Goal: Check status: Check status

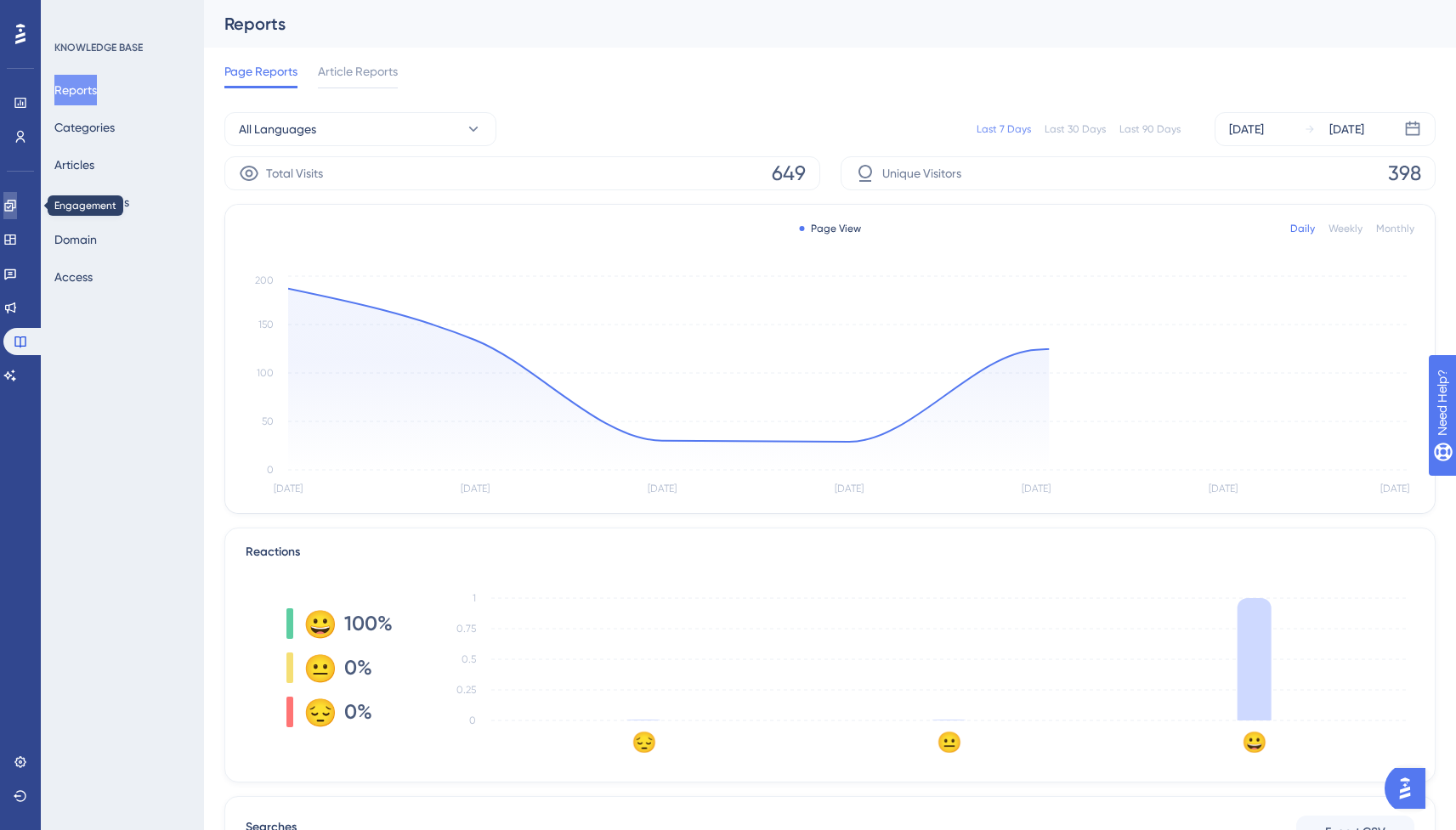
click at [15, 215] on link at bounding box center [10, 206] width 13 height 27
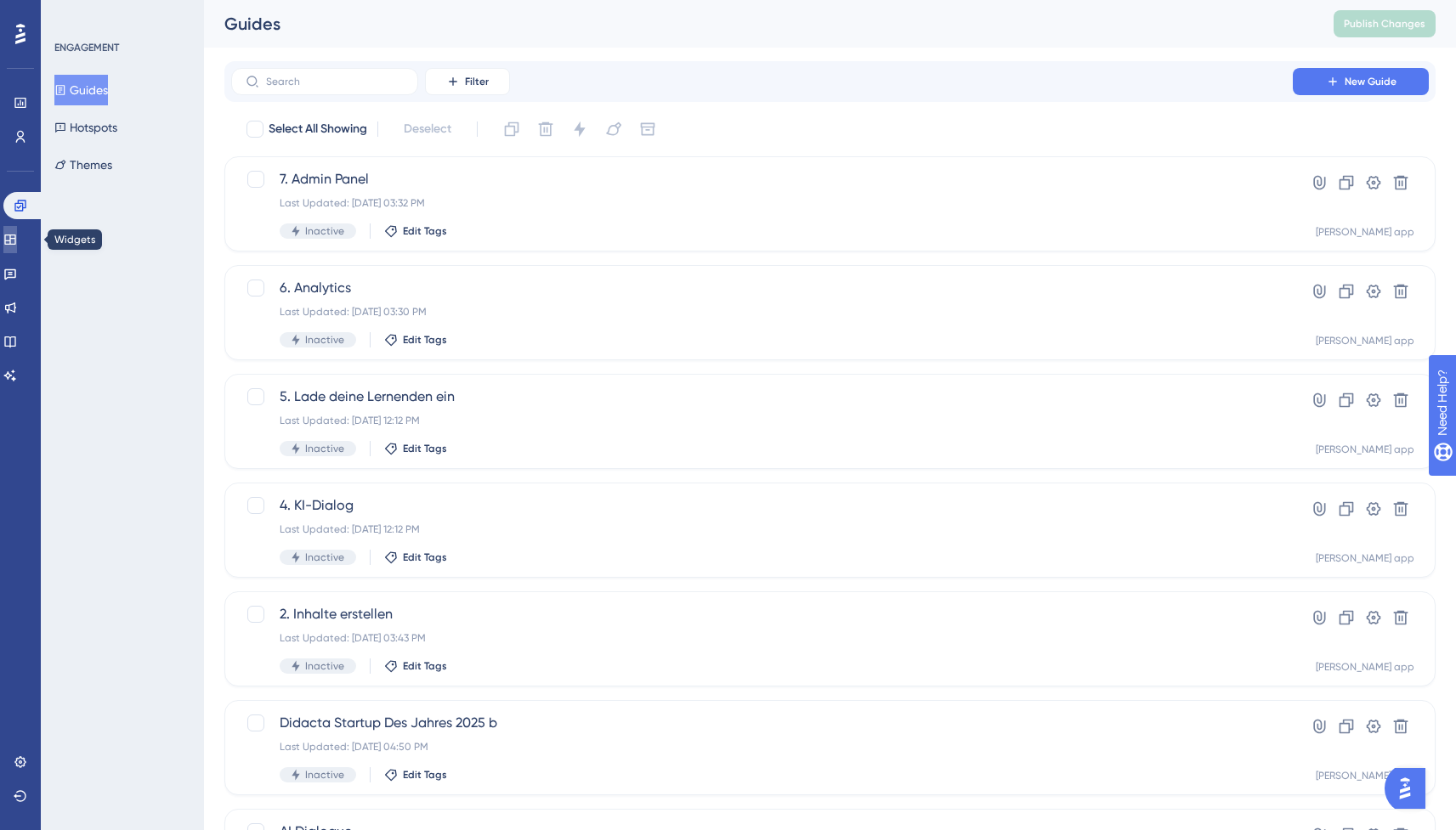
click at [17, 228] on link at bounding box center [10, 240] width 13 height 27
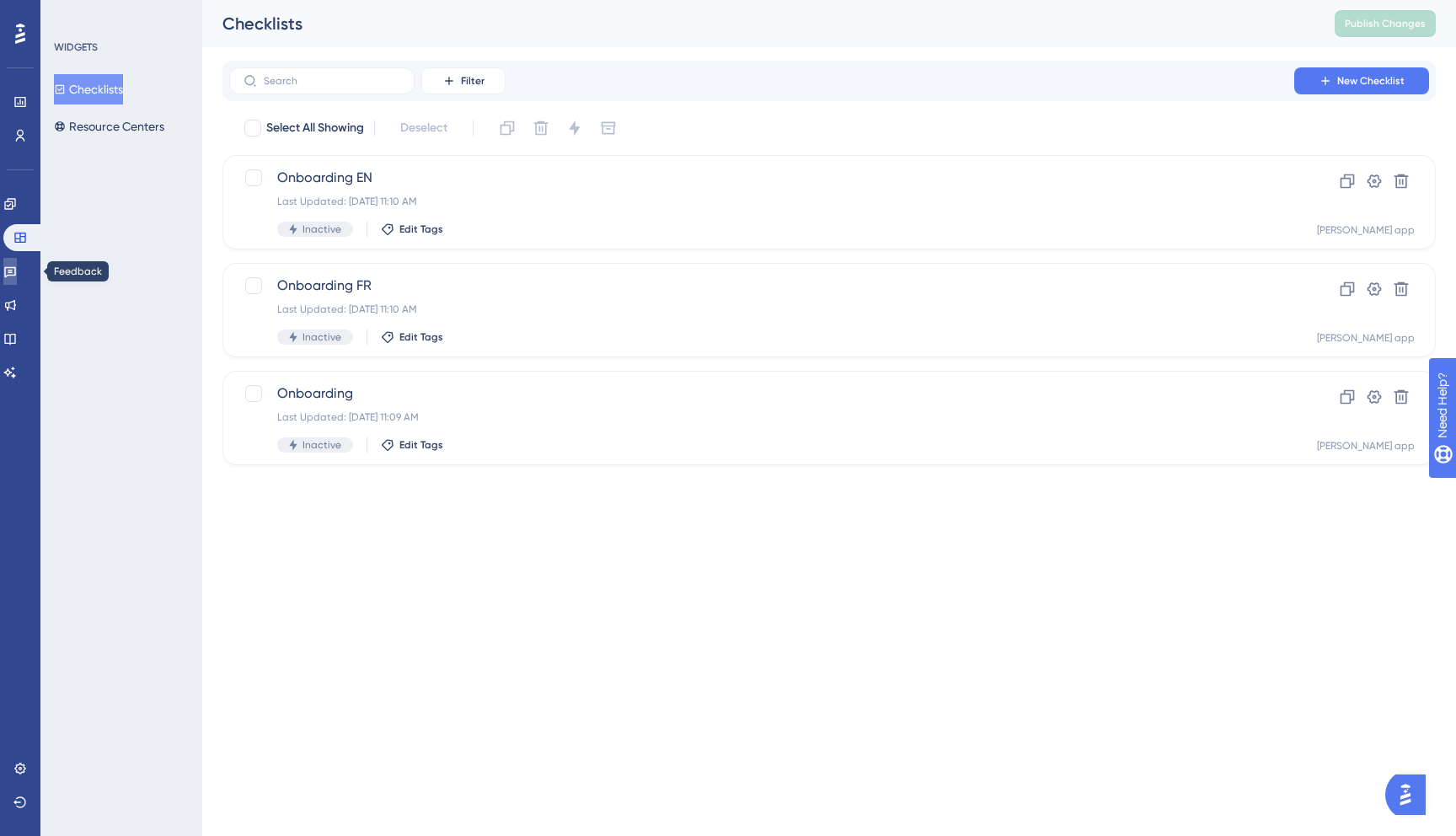
click at [16, 269] on icon at bounding box center [10, 272] width 12 height 11
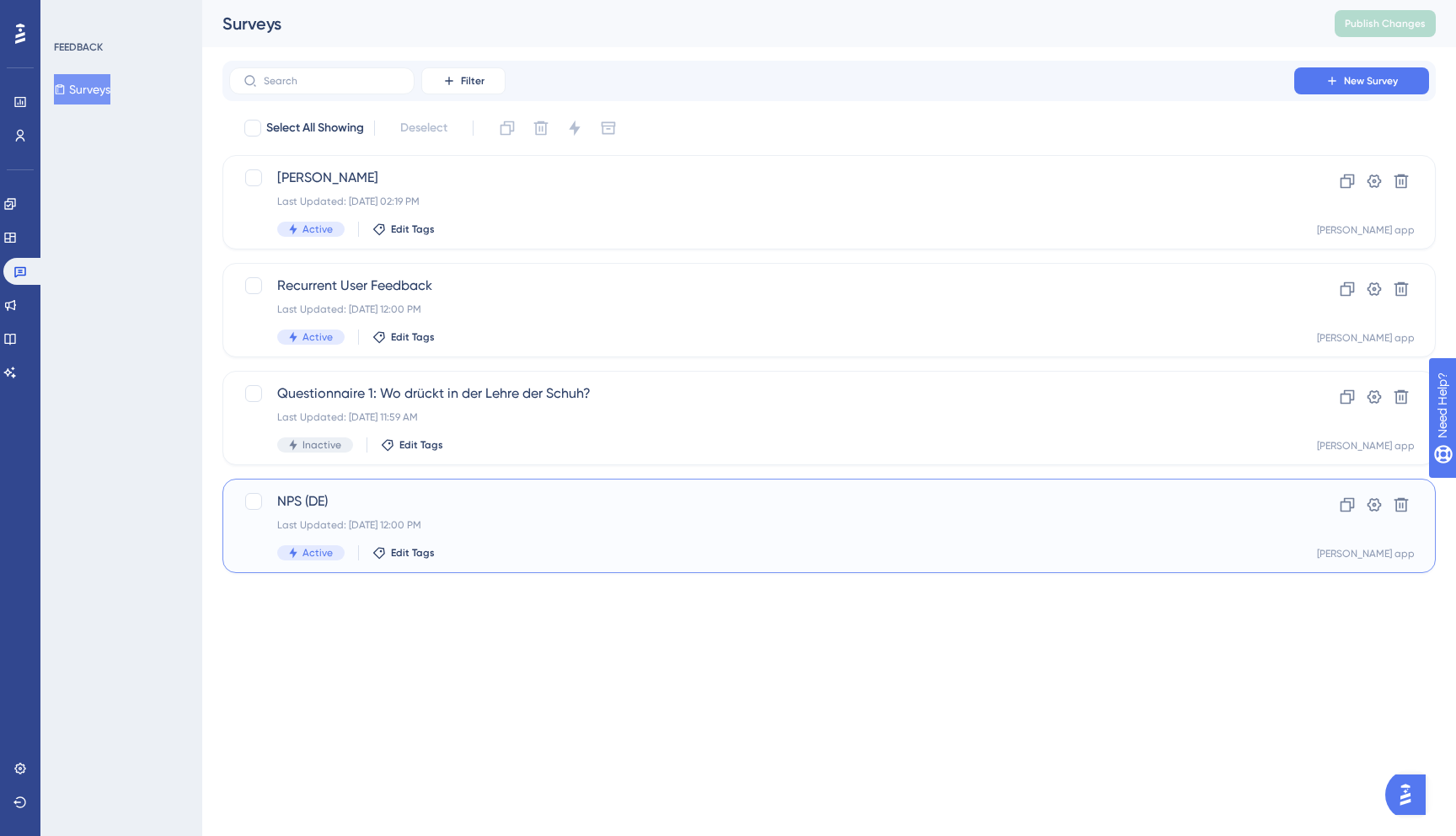
click at [523, 509] on span "NPS (DE)" at bounding box center [761, 501] width 969 height 20
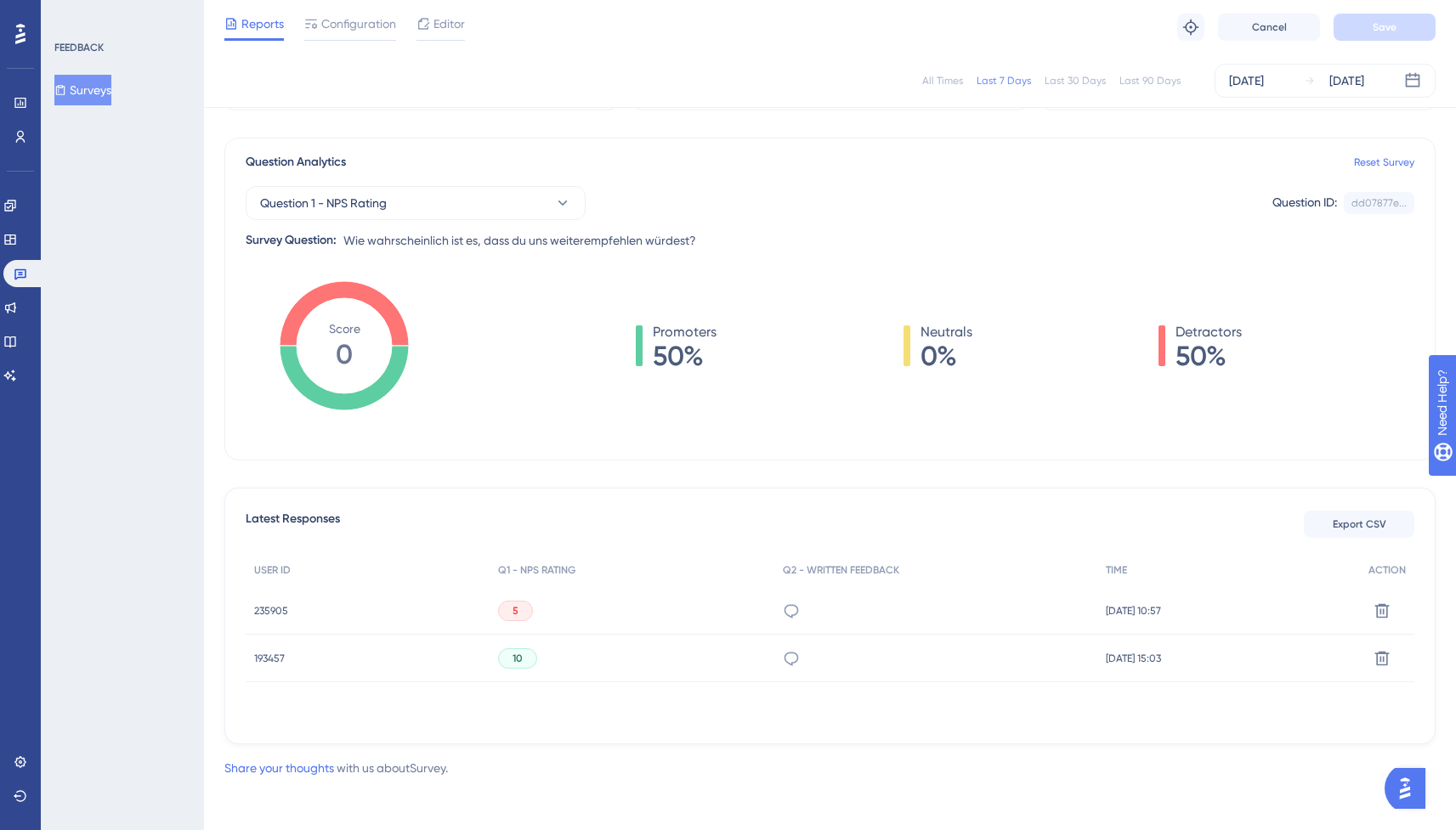
scroll to position [103, 1]
click at [1145, 87] on div "Last 90 Days" at bounding box center [1150, 80] width 61 height 13
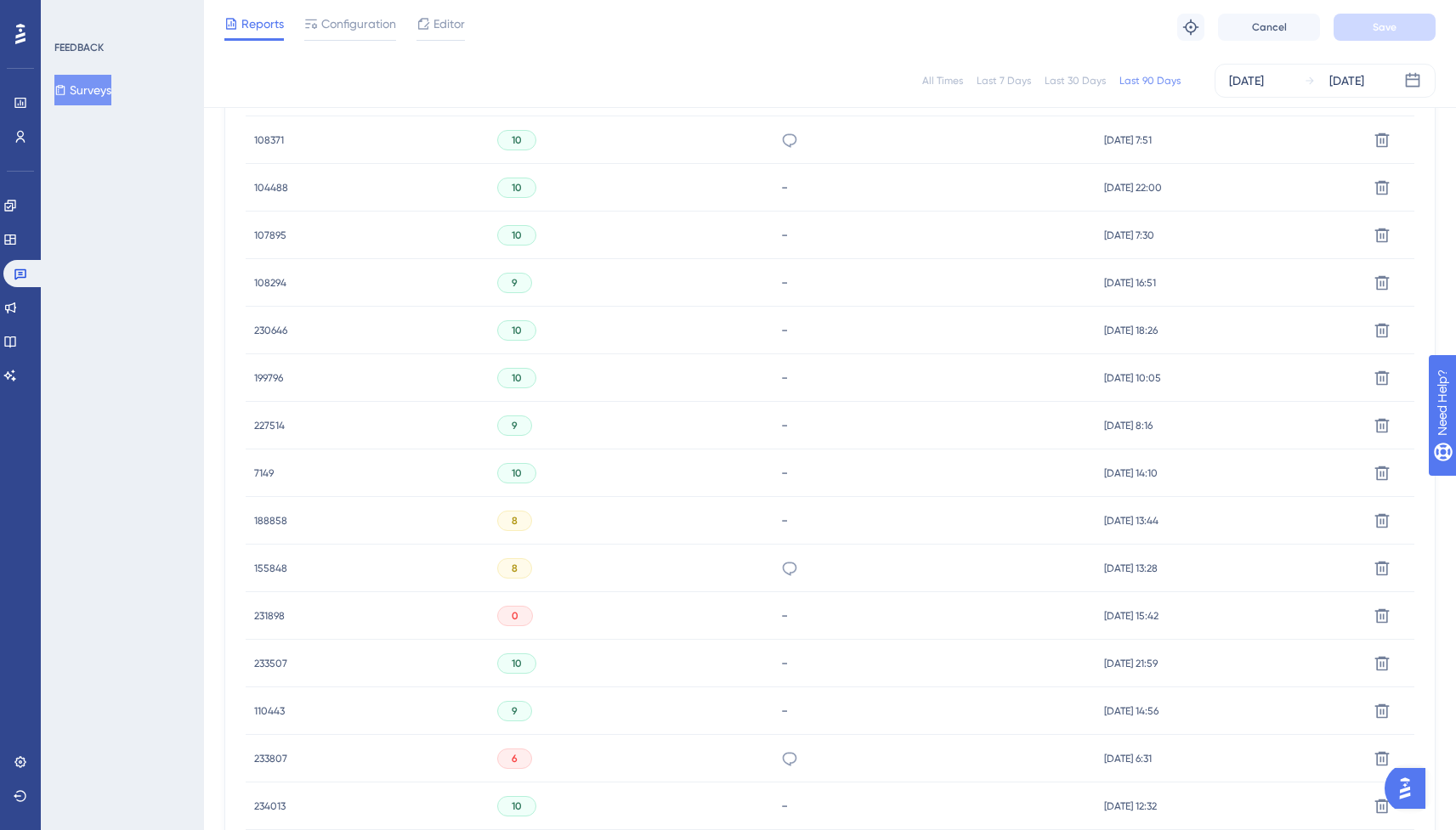
scroll to position [972, 1]
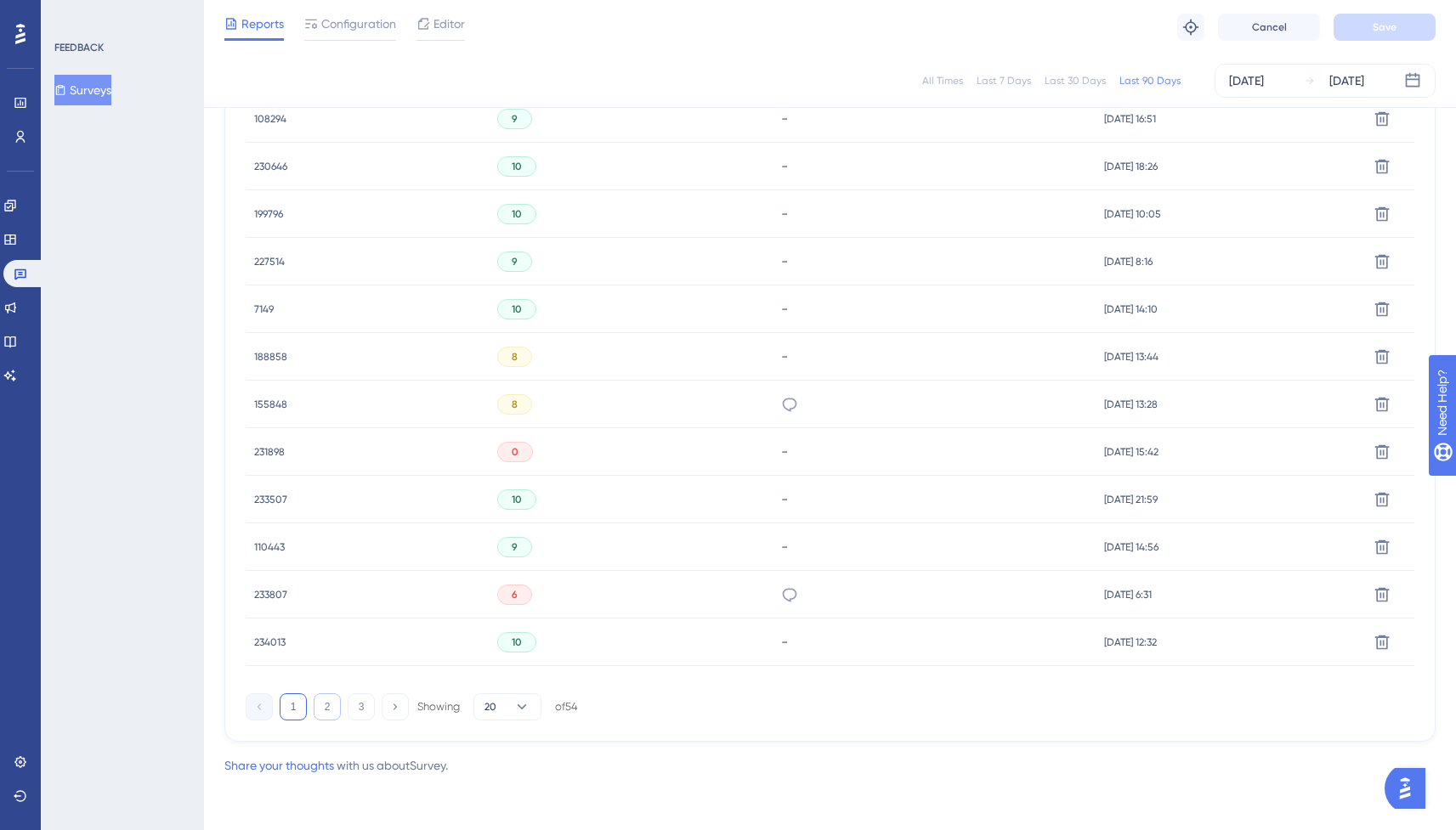
click at [328, 705] on button "2" at bounding box center [327, 707] width 27 height 27
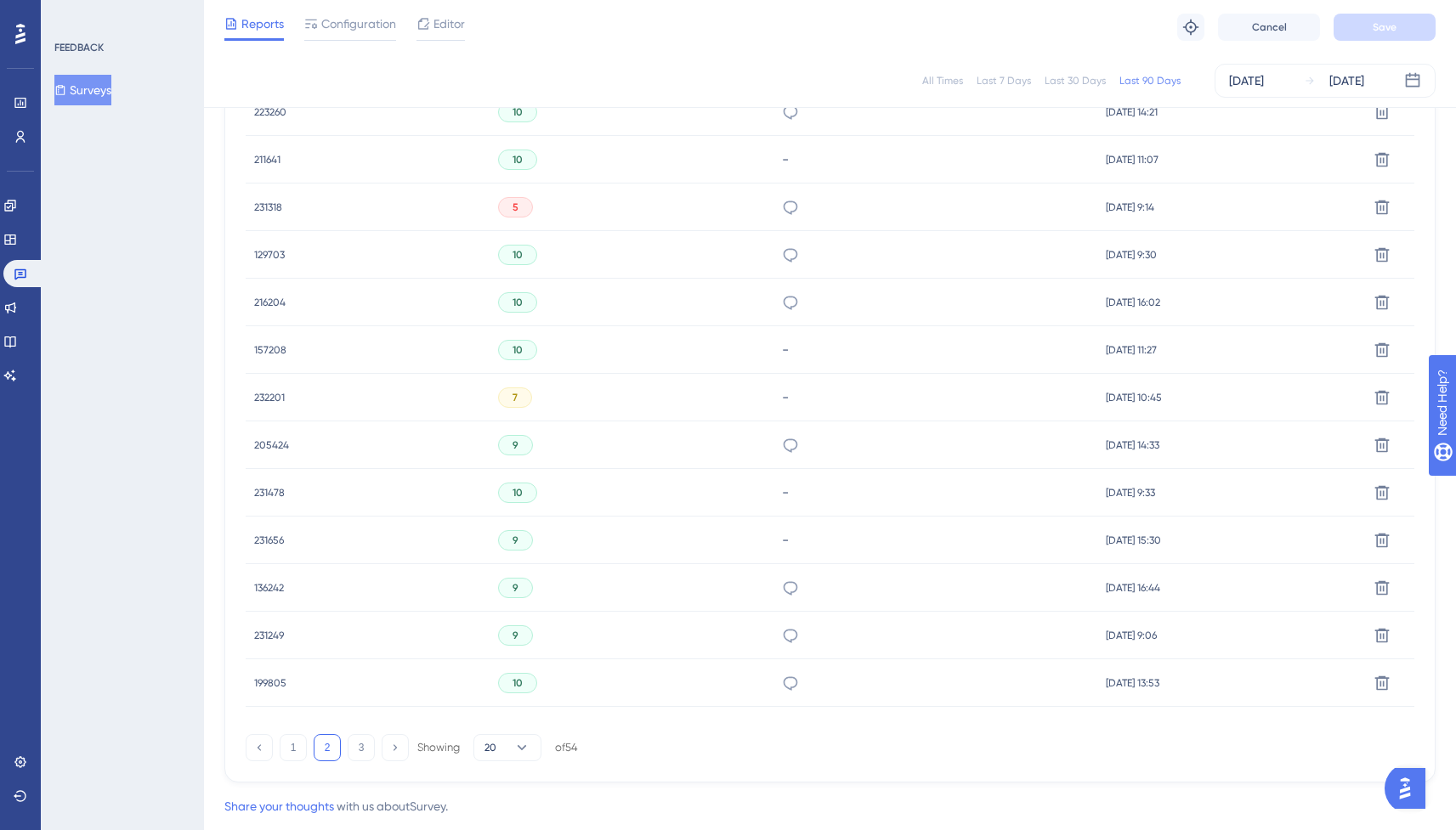
scroll to position [959, 1]
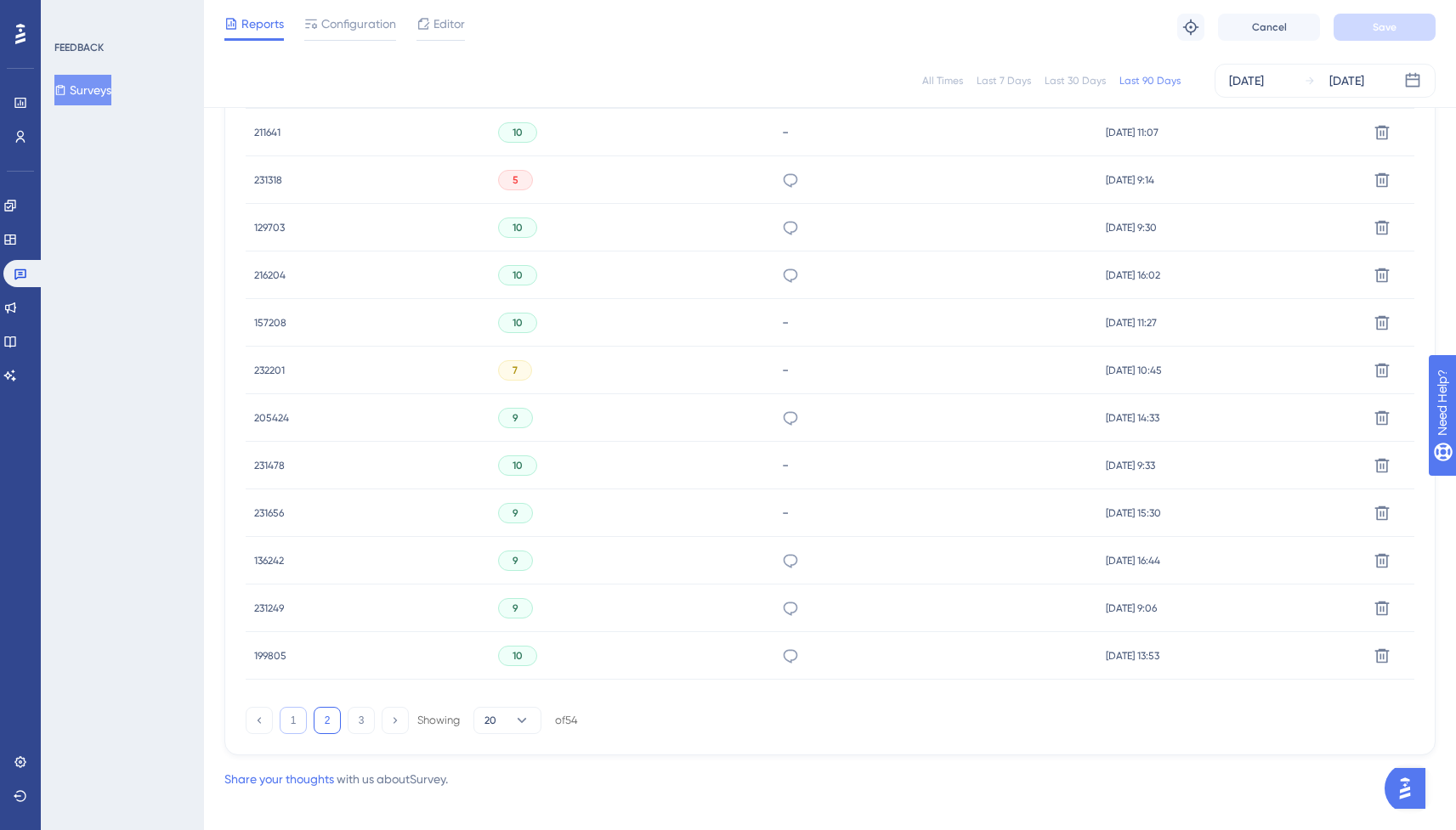
click at [302, 716] on button "1" at bounding box center [293, 720] width 27 height 27
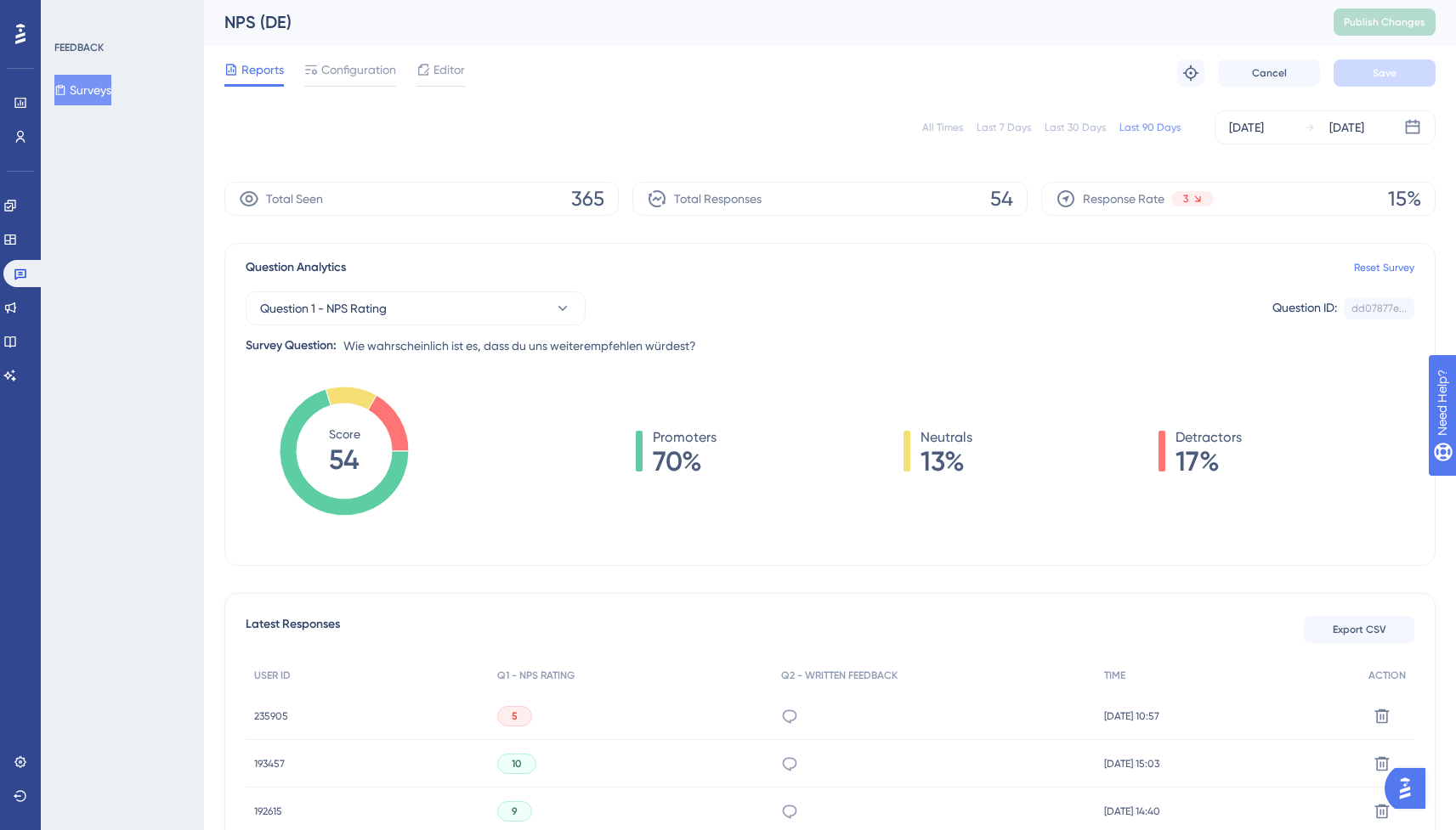
scroll to position [0, 1]
click at [958, 127] on div "All Times" at bounding box center [942, 129] width 41 height 13
